Goal: Communication & Community: Answer question/provide support

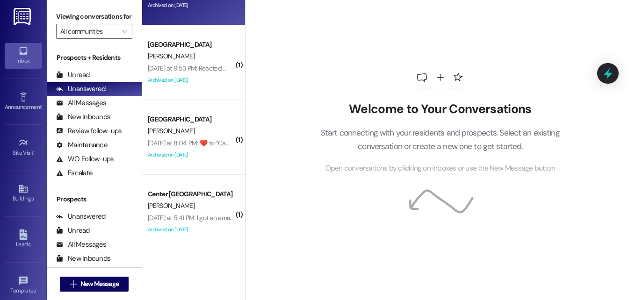
scroll to position [124, 0]
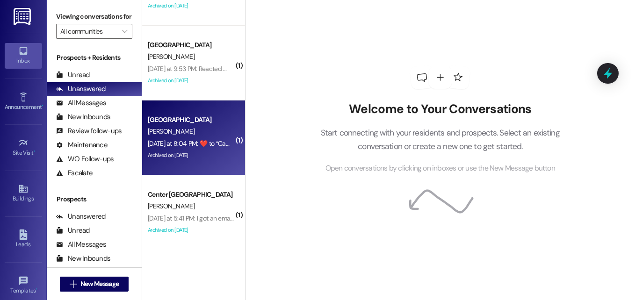
click at [193, 129] on div "[PERSON_NAME]" at bounding box center [191, 132] width 88 height 12
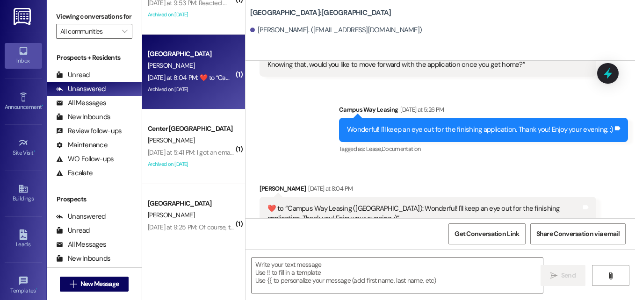
scroll to position [215, 0]
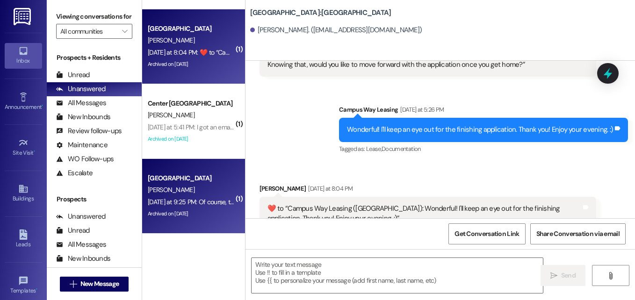
click at [195, 195] on div "[PERSON_NAME]" at bounding box center [191, 190] width 88 height 12
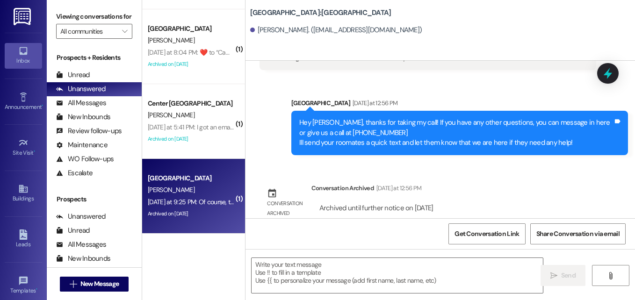
scroll to position [3317, 0]
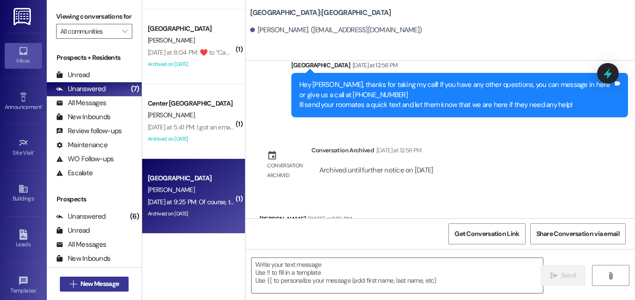
click at [103, 281] on span "New Message" at bounding box center [99, 284] width 38 height 10
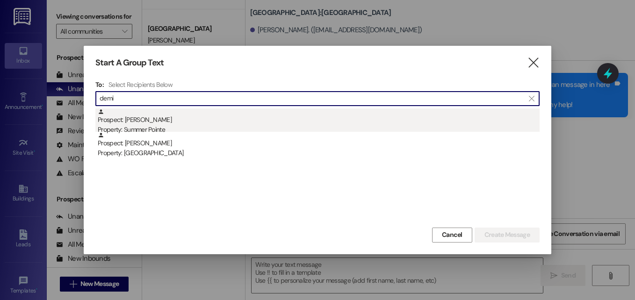
type input "demi"
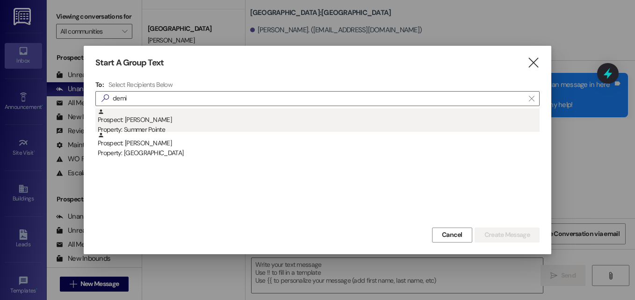
click at [156, 129] on div "Property: Summer Pointe" at bounding box center [319, 130] width 442 height 10
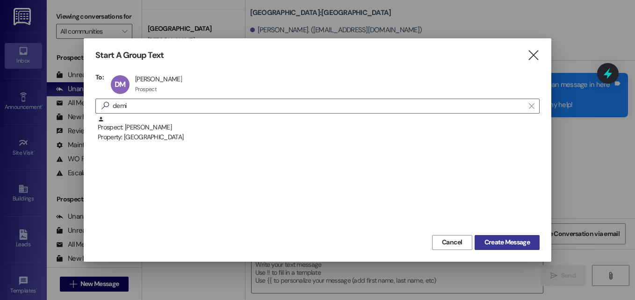
click at [491, 238] on span "Create Message" at bounding box center [507, 243] width 45 height 10
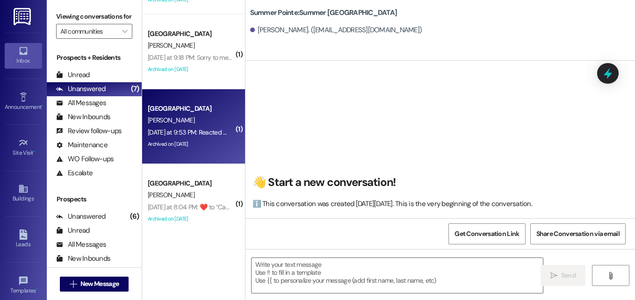
scroll to position [60, 0]
click at [204, 121] on div "[PERSON_NAME]" at bounding box center [191, 121] width 88 height 12
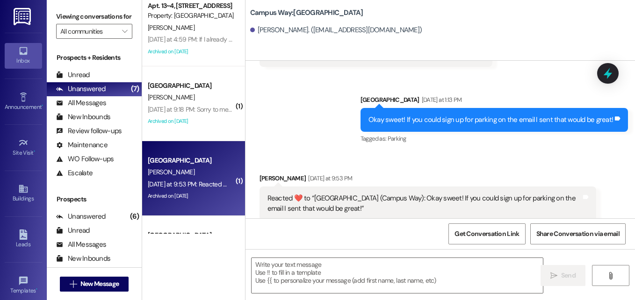
scroll to position [8, 0]
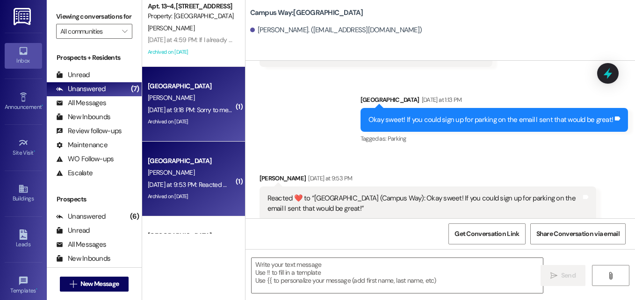
click at [197, 119] on div "Archived on [DATE]" at bounding box center [191, 122] width 88 height 12
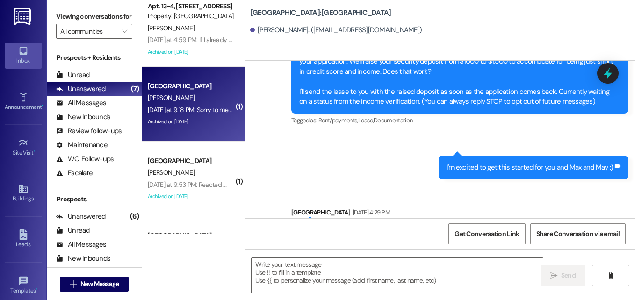
scroll to position [0, 0]
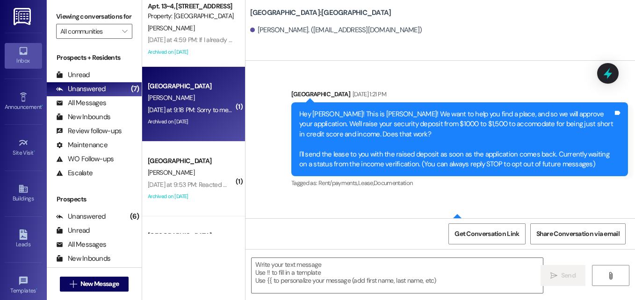
click at [433, 204] on div "Sent via [GEOGRAPHIC_DATA] [DATE] 1:21 PM Hey [PERSON_NAME]! This is [PERSON_NA…" at bounding box center [441, 213] width 390 height 290
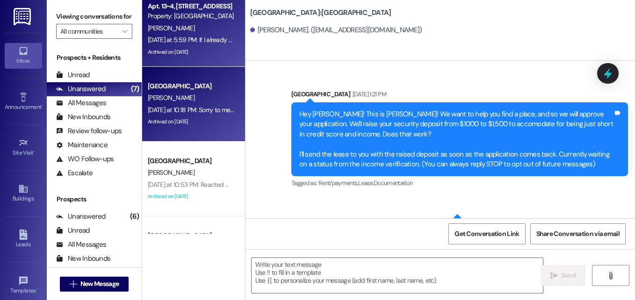
click at [218, 49] on div "Archived on [DATE]" at bounding box center [191, 52] width 88 height 12
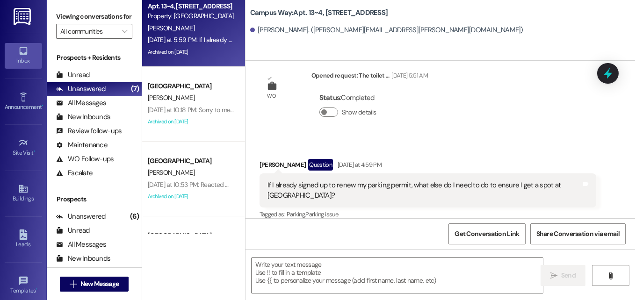
scroll to position [1468, 0]
drag, startPoint x: 411, startPoint y: 198, endPoint x: 395, endPoint y: 190, distance: 18.0
click at [395, 190] on div "[PERSON_NAME] Question [DATE] at 4:59 PM If I already signed up to renew my par…" at bounding box center [428, 190] width 337 height 63
drag, startPoint x: 395, startPoint y: 190, endPoint x: 453, endPoint y: 198, distance: 58.6
click at [453, 207] on div "Tagged as: Parking , Click to highlight conversations about Parking Parking iss…" at bounding box center [428, 214] width 337 height 14
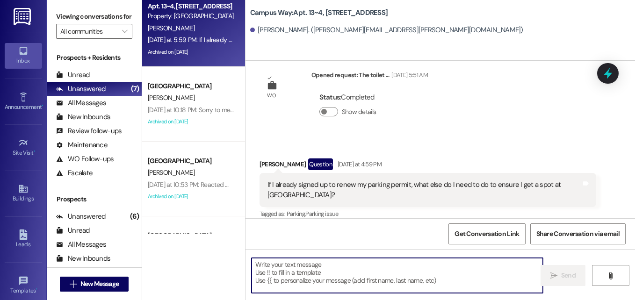
click at [344, 278] on textarea at bounding box center [398, 275] width 292 height 35
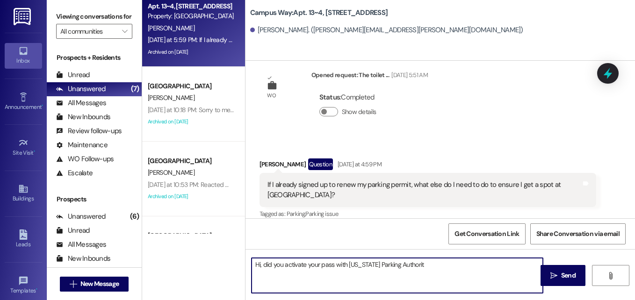
type textarea "Hi, did you activate your pass with [US_STATE] Parking Authority?"
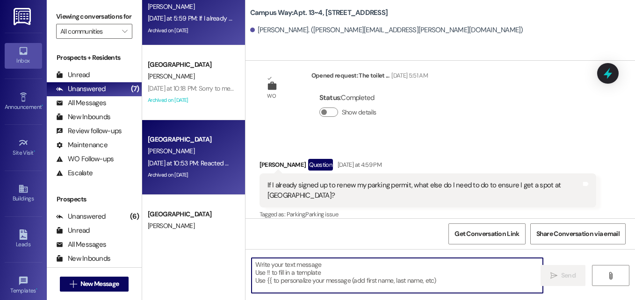
scroll to position [30, 0]
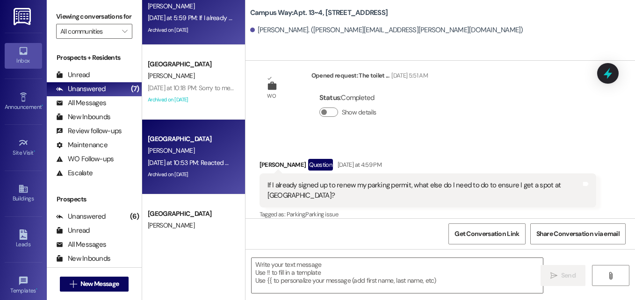
click at [196, 157] on div "[DATE] at 10:53 PM: Reacted ❤️ to “[GEOGRAPHIC_DATA] (Campus Way): Okay sweet! …" at bounding box center [191, 163] width 88 height 12
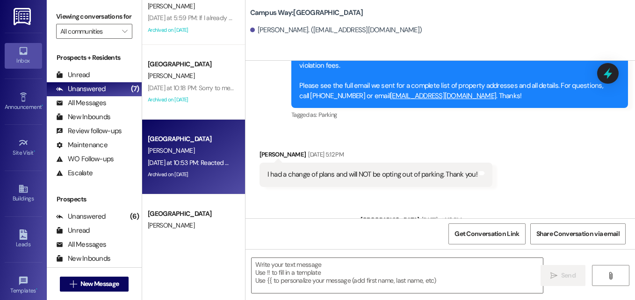
scroll to position [754, 0]
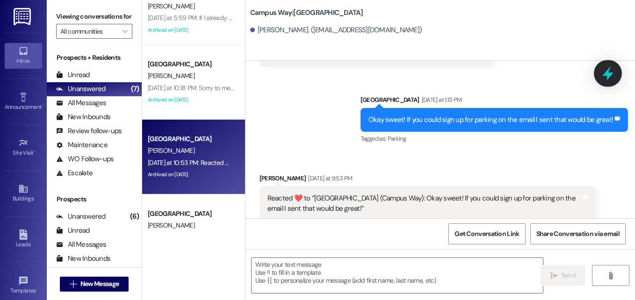
click at [607, 79] on icon at bounding box center [608, 74] width 16 height 16
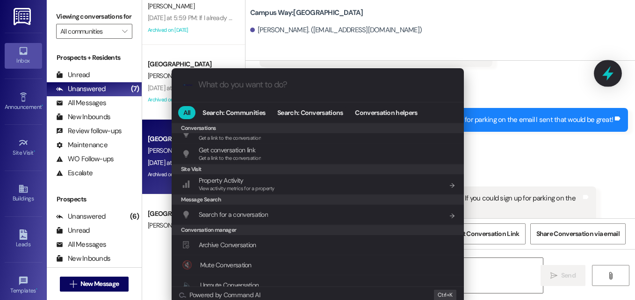
scroll to position [408, 0]
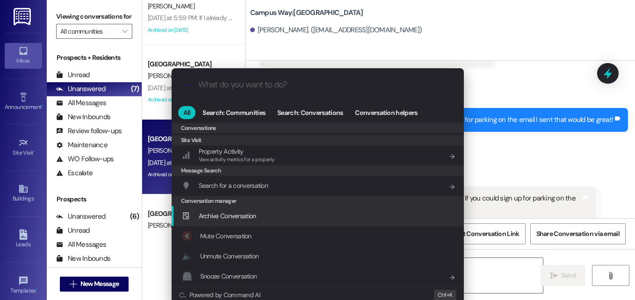
click at [254, 219] on span "Archive Conversation" at bounding box center [228, 216] width 58 height 8
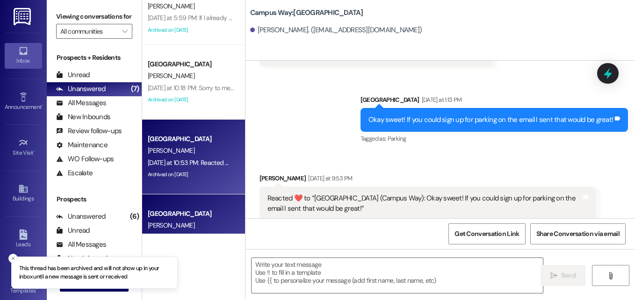
click at [194, 206] on div "[GEOGRAPHIC_DATA] [PERSON_NAME] [DATE] at 9:04 PM:  ​❤️​ to “ Campus Way Leasin…" at bounding box center [193, 232] width 103 height 75
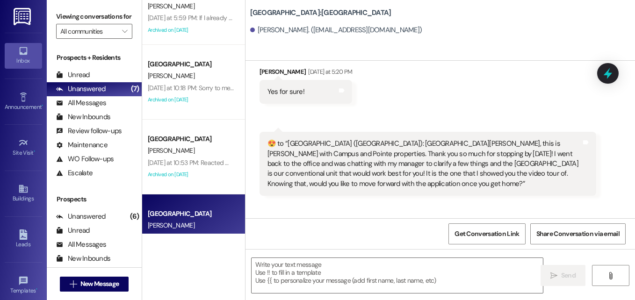
scroll to position [2120, 0]
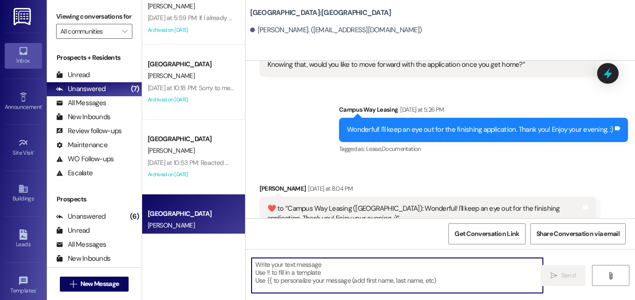
click at [349, 274] on textarea at bounding box center [398, 275] width 292 height 35
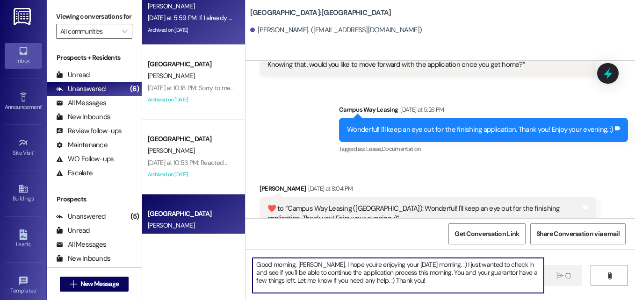
type textarea "Good morning, [PERSON_NAME]. I hope you're enjoying your [DATE] morning. :) I j…"
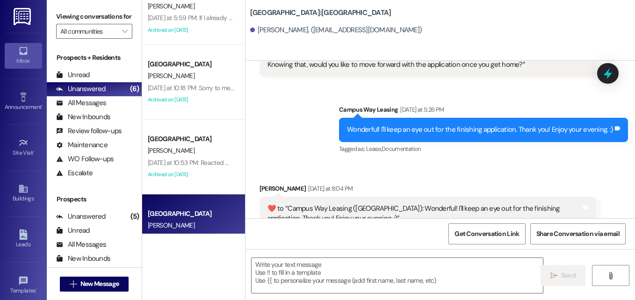
scroll to position [2120, 0]
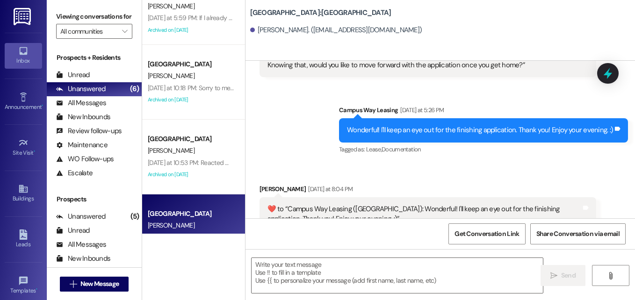
click at [177, 19] on div "[DATE] at 5:59 PM: If I already signed up to renew my parking permit, what else…" at bounding box center [341, 18] width 386 height 8
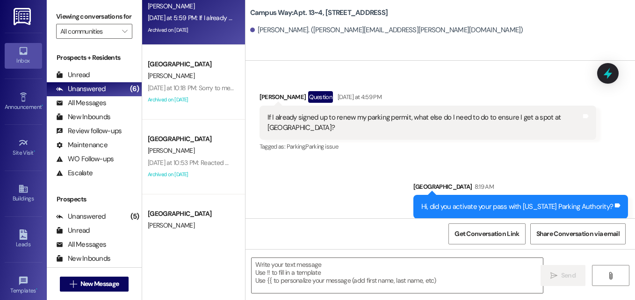
scroll to position [1626, 0]
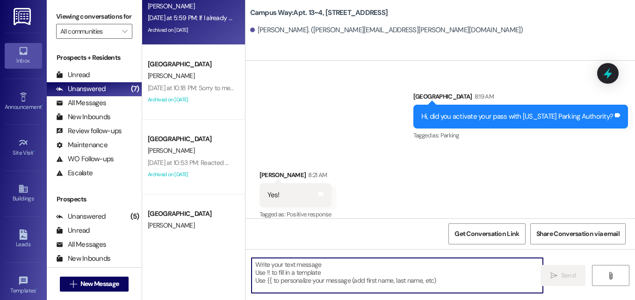
click at [382, 265] on textarea at bounding box center [398, 275] width 292 height 35
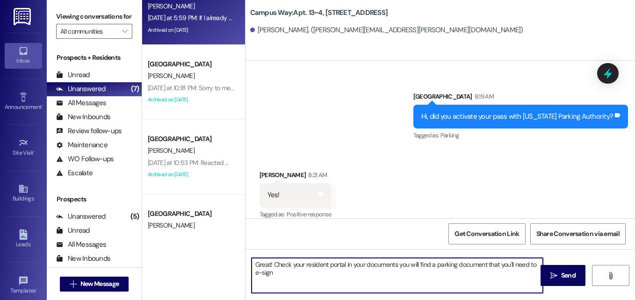
type textarea "Great! Check your resident portal in your documents you will find a parking doc…"
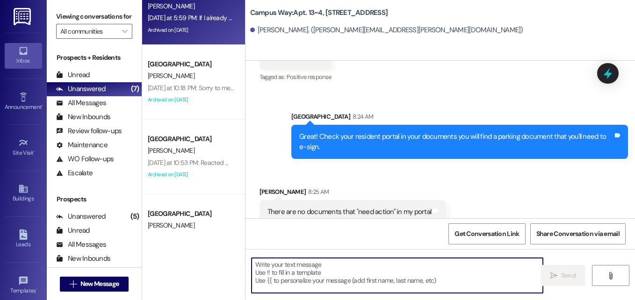
scroll to position [1766, 0]
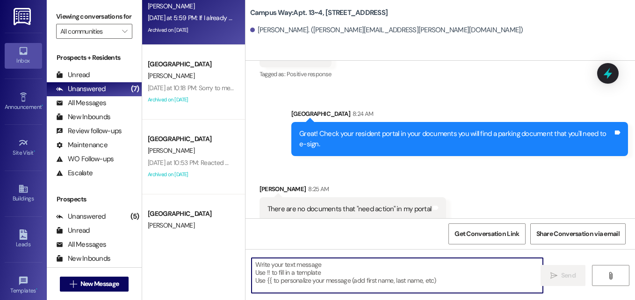
click at [387, 277] on textarea at bounding box center [398, 275] width 292 height 35
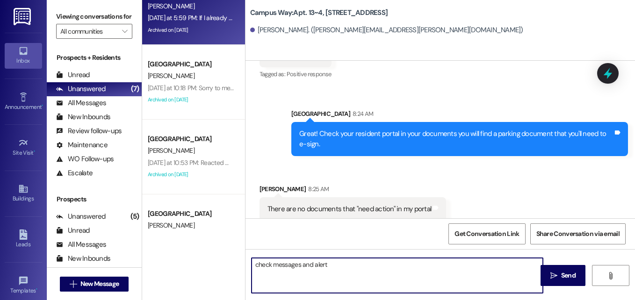
type textarea "check messages and alerts"
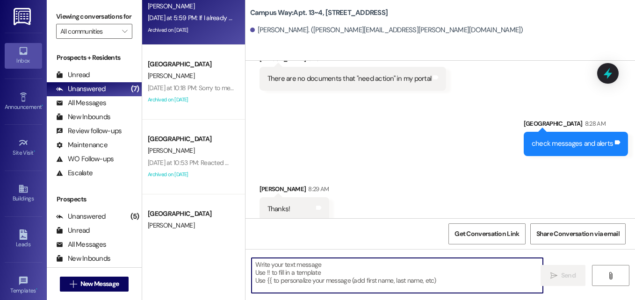
scroll to position [1897, 0]
click at [408, 282] on textarea at bounding box center [398, 275] width 292 height 35
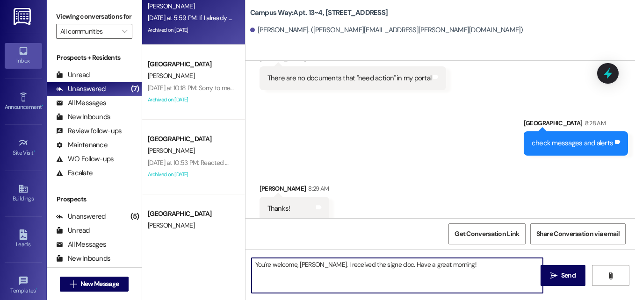
type textarea "You're welcome, [PERSON_NAME]. I received the signed doc. Have a great morning!"
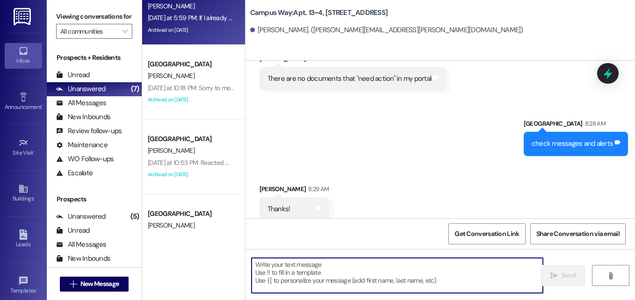
scroll to position [1962, 0]
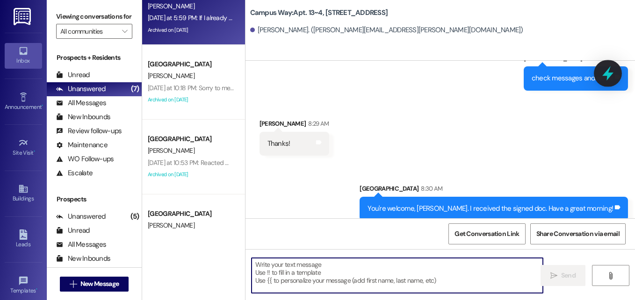
click at [606, 74] on icon at bounding box center [608, 73] width 11 height 15
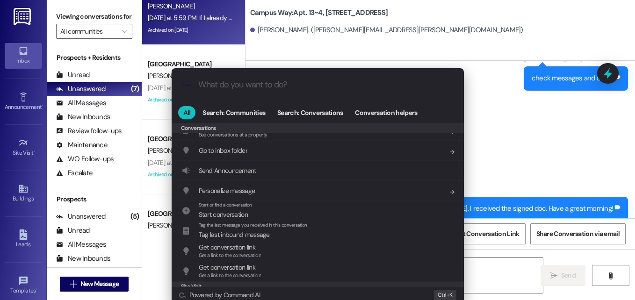
scroll to position [408, 0]
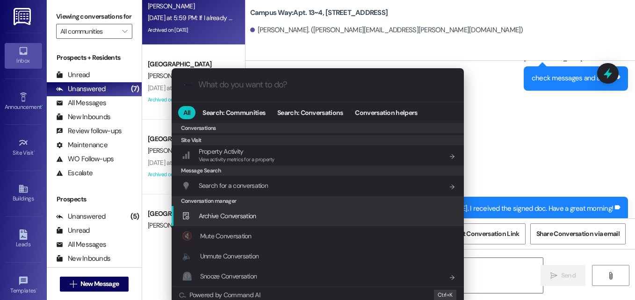
click at [241, 217] on span "Archive Conversation" at bounding box center [228, 216] width 58 height 8
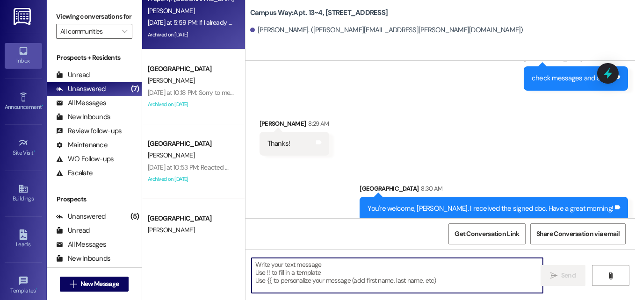
scroll to position [84, 0]
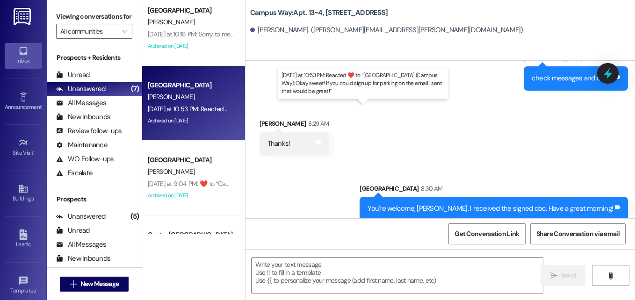
click at [197, 112] on div "[DATE] at 10:53 PM: Reacted ❤️ to “[GEOGRAPHIC_DATA] (Campus Way): Okay sweet! …" at bounding box center [362, 109] width 429 height 8
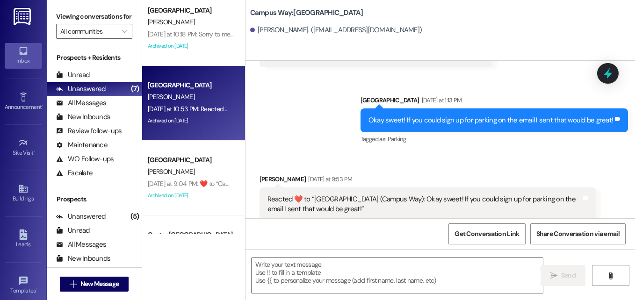
scroll to position [754, 0]
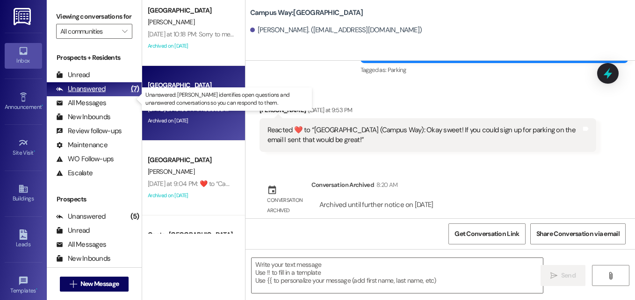
click at [99, 94] on div "Unanswered" at bounding box center [81, 89] width 50 height 10
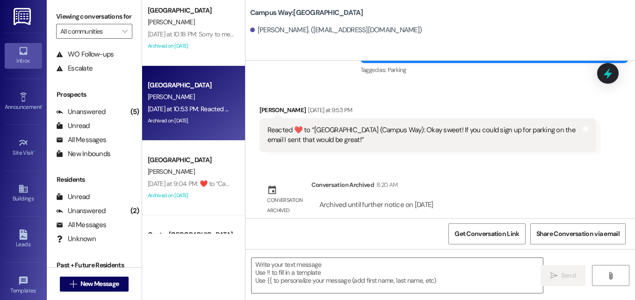
scroll to position [134, 0]
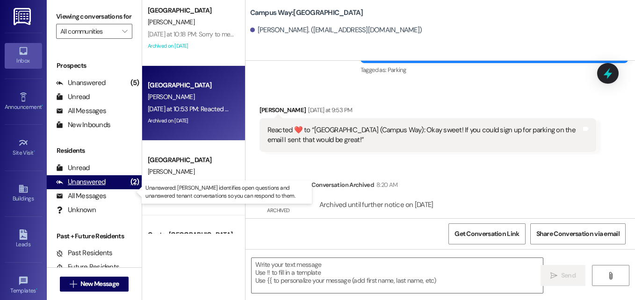
click at [81, 187] on div "Unanswered" at bounding box center [81, 182] width 50 height 10
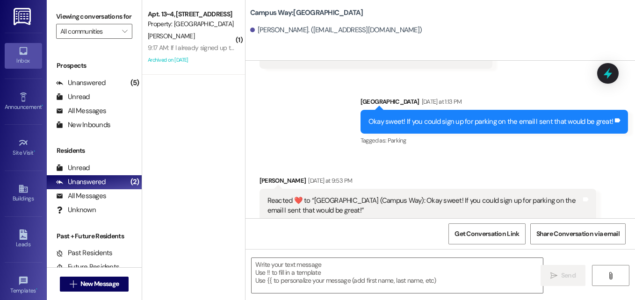
scroll to position [685, 0]
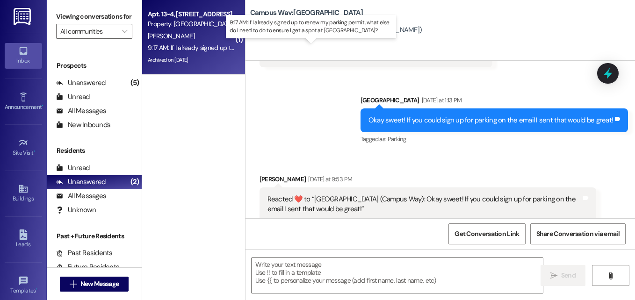
click at [209, 46] on div "9:17 AM: If I already signed up to renew my parking permit, what else do I need…" at bounding box center [327, 48] width 358 height 8
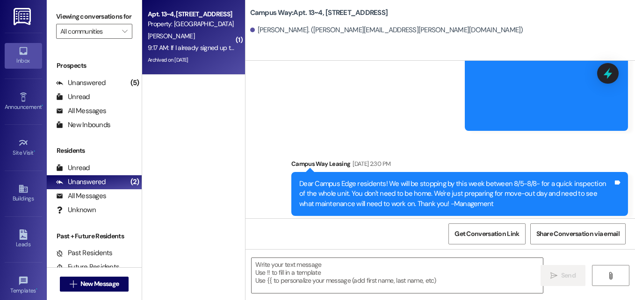
scroll to position [10229, 0]
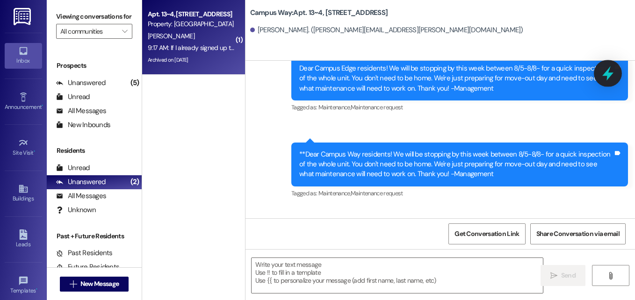
click at [609, 83] on div at bounding box center [608, 73] width 28 height 27
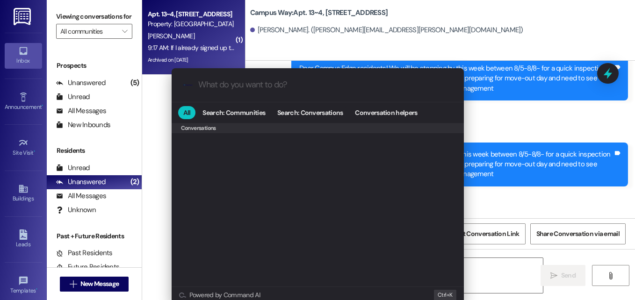
scroll to position [408, 0]
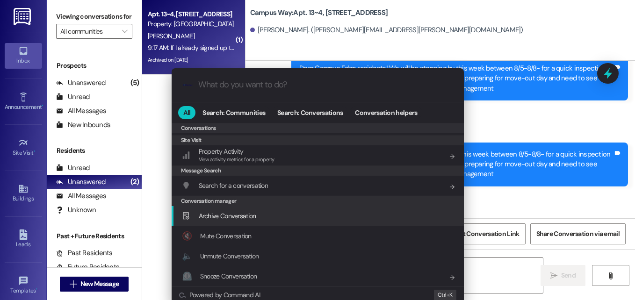
click at [247, 215] on span "Archive Conversation" at bounding box center [228, 216] width 58 height 8
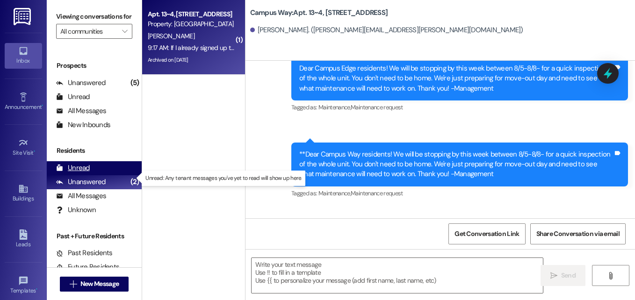
click at [83, 173] on div "Unread" at bounding box center [73, 168] width 34 height 10
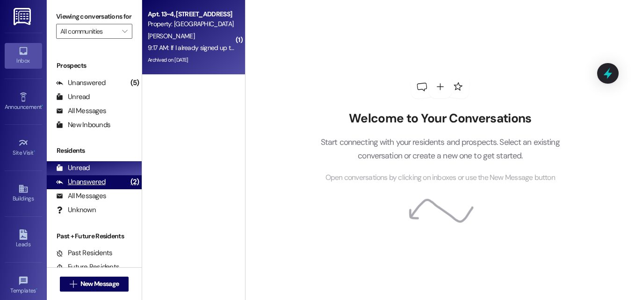
click at [80, 187] on div "Unanswered" at bounding box center [81, 182] width 50 height 10
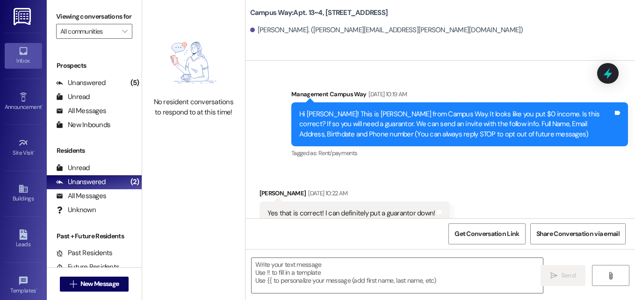
scroll to position [10160, 0]
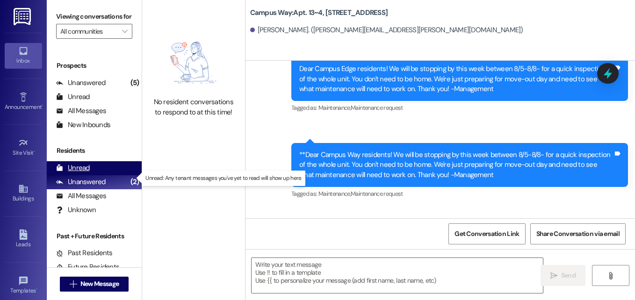
click at [81, 173] on div "Unread" at bounding box center [73, 168] width 34 height 10
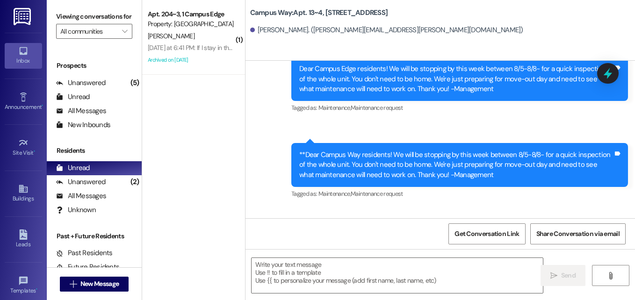
click at [197, 62] on div "Archived on [DATE]" at bounding box center [191, 60] width 88 height 12
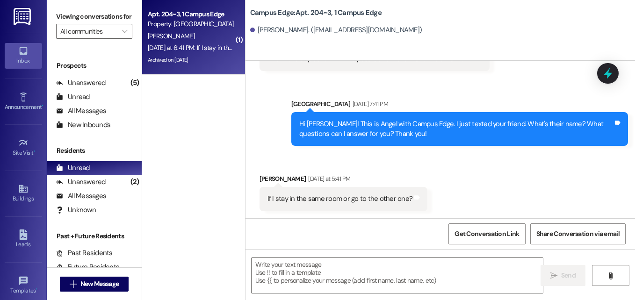
scroll to position [970, 0]
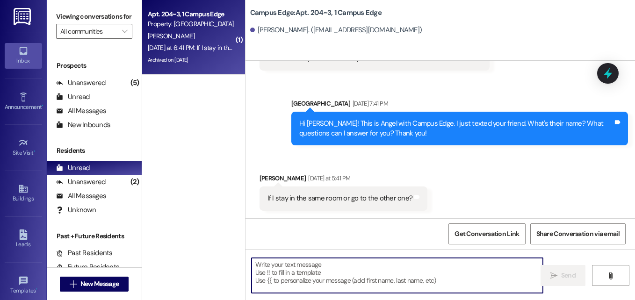
click at [370, 273] on textarea at bounding box center [398, 275] width 292 height 35
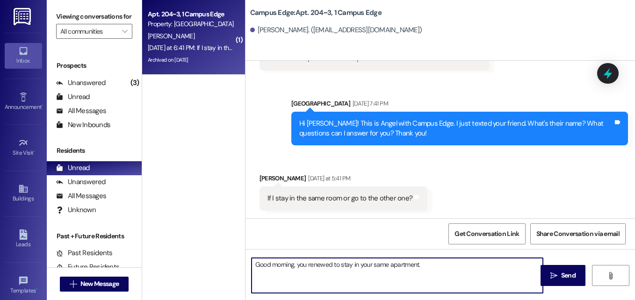
click at [297, 268] on textarea "Good morning, you renewed to stay in your same apartment." at bounding box center [398, 275] width 292 height 35
type textarea "Good morning, [PERSON_NAME]. You renewed to stay in your same apartment."
click at [454, 269] on textarea "Good morning, [PERSON_NAME]. You renewed to stay in your same apartment." at bounding box center [398, 275] width 292 height 35
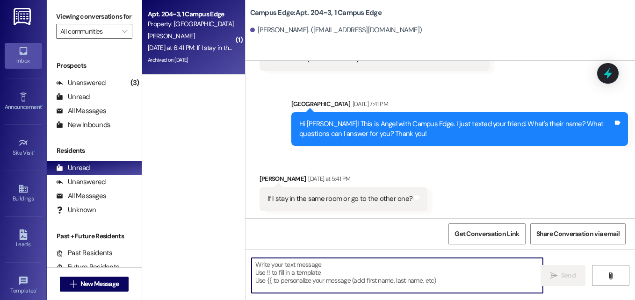
scroll to position [1035, 0]
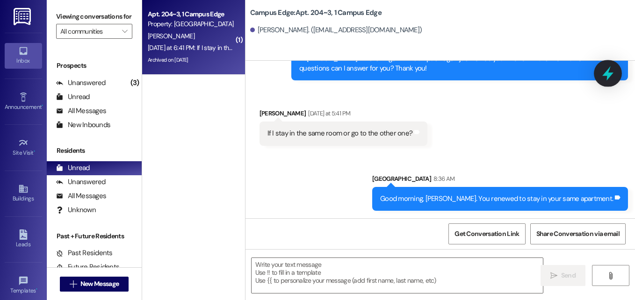
click at [604, 71] on icon at bounding box center [608, 74] width 16 height 16
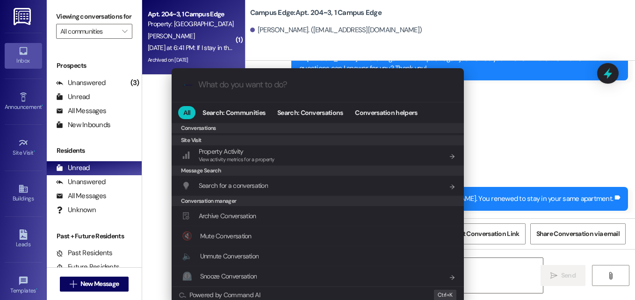
scroll to position [391, 0]
click at [523, 78] on div ".cls-1{fill:#0a055f;}.cls-2{fill:#0cc4c4;} resideskLogoBlueOrange All Search: C…" at bounding box center [317, 150] width 635 height 300
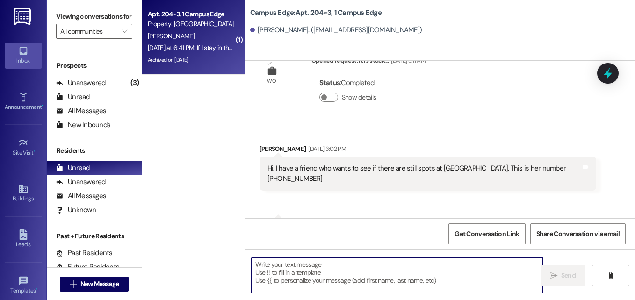
scroll to position [1035, 0]
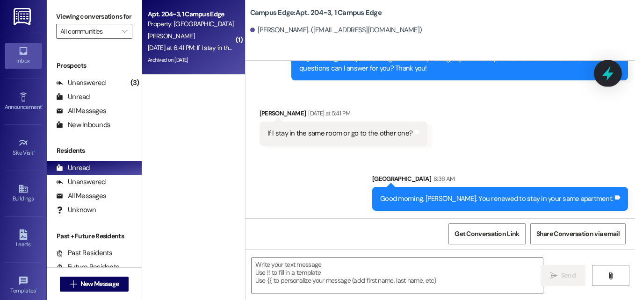
click at [604, 78] on icon at bounding box center [608, 74] width 16 height 16
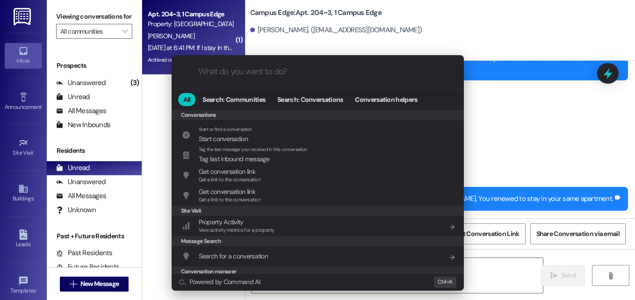
scroll to position [408, 0]
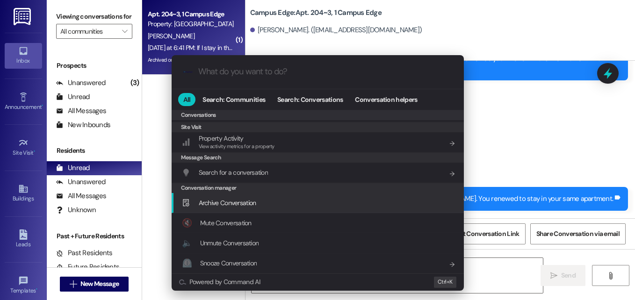
click at [248, 206] on span "Archive Conversation" at bounding box center [228, 203] width 58 height 8
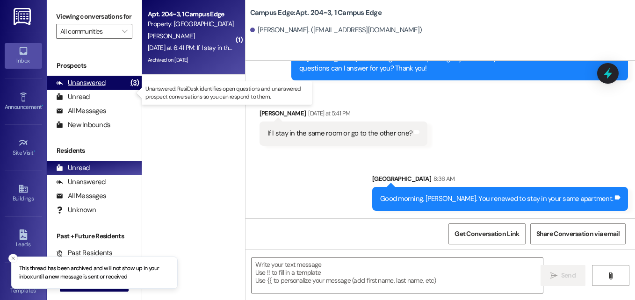
click at [85, 88] on div "Unanswered" at bounding box center [81, 83] width 50 height 10
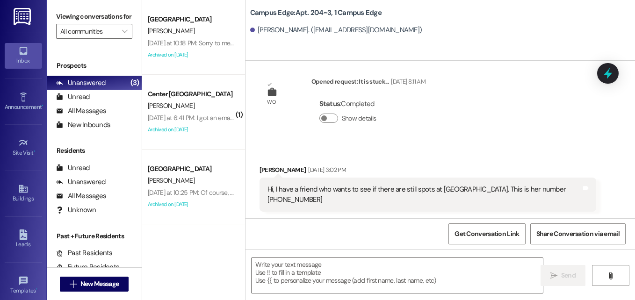
scroll to position [970, 0]
